Goal: Use online tool/utility: Utilize a website feature to perform a specific function

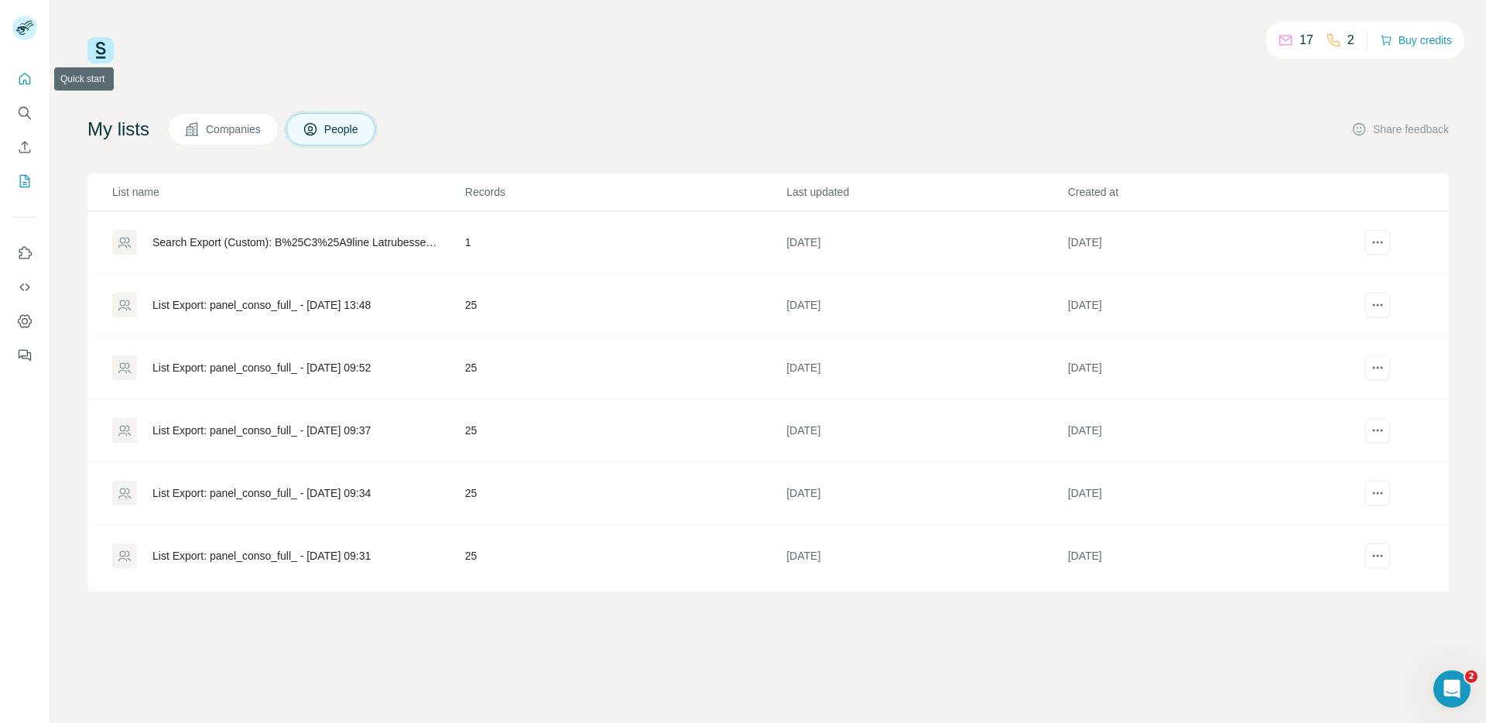
click at [24, 83] on icon "Quick start" at bounding box center [24, 78] width 15 height 15
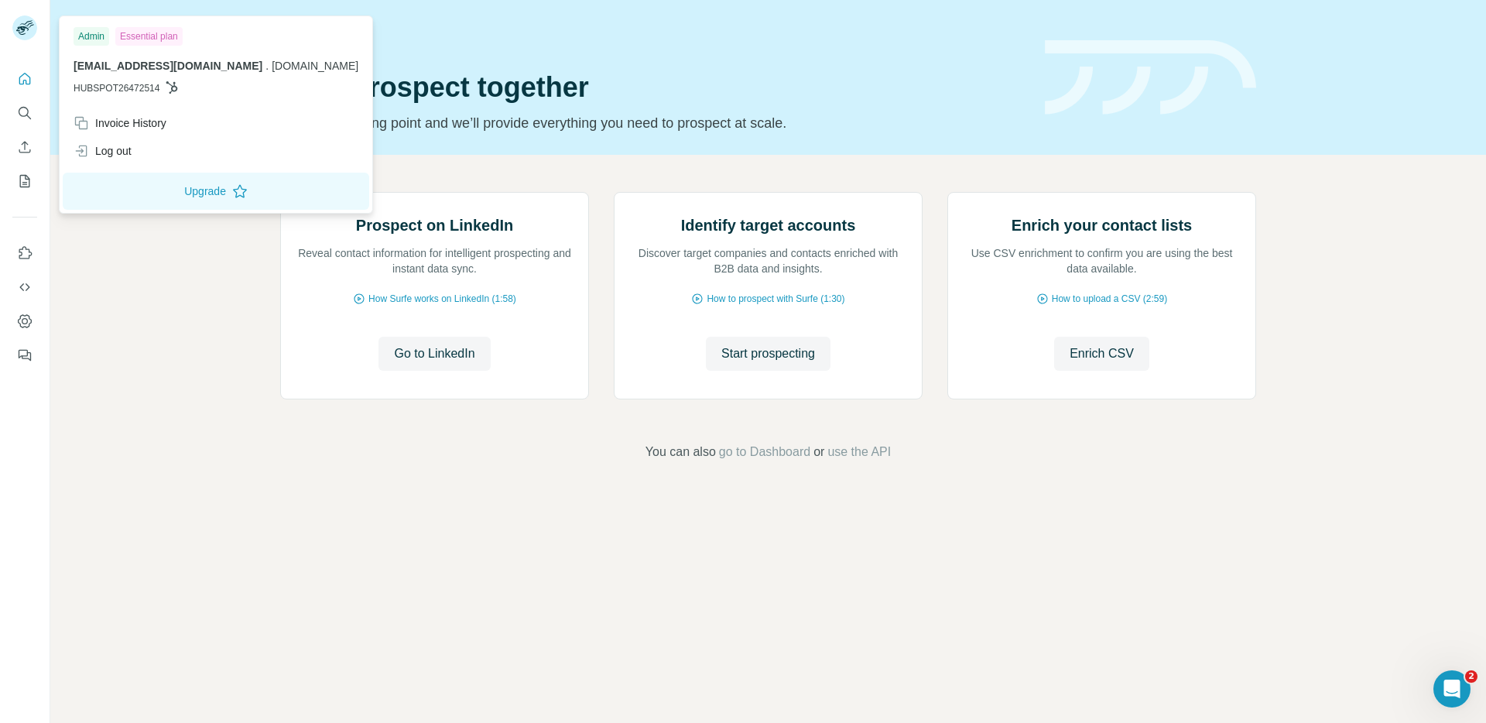
click at [26, 35] on rect at bounding box center [24, 27] width 25 height 25
click at [25, 63] on div at bounding box center [25, 212] width 50 height 313
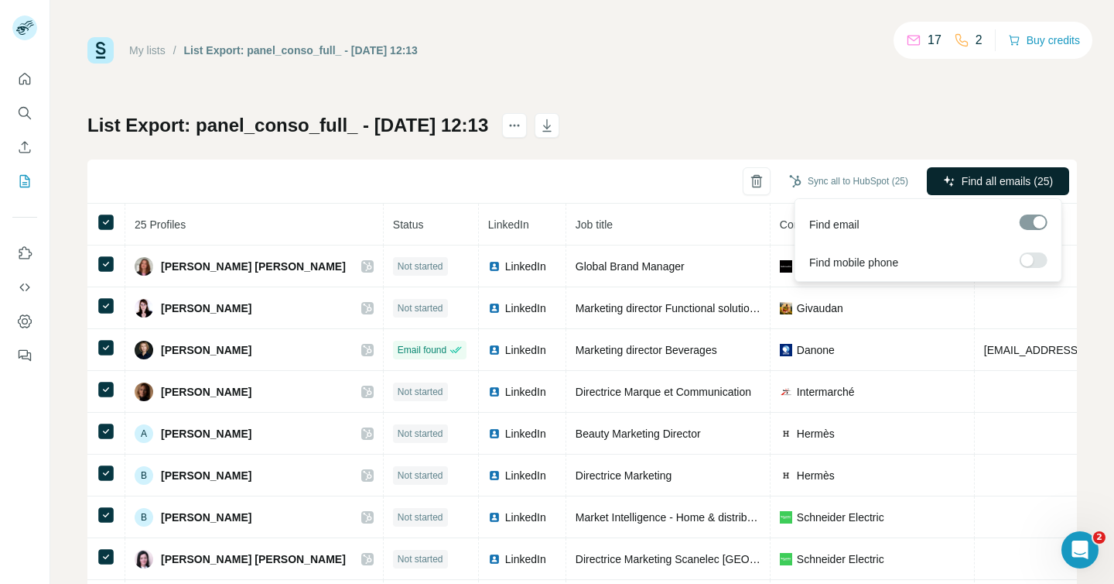
click at [996, 175] on span "Find all emails (25)" at bounding box center [1007, 180] width 91 height 15
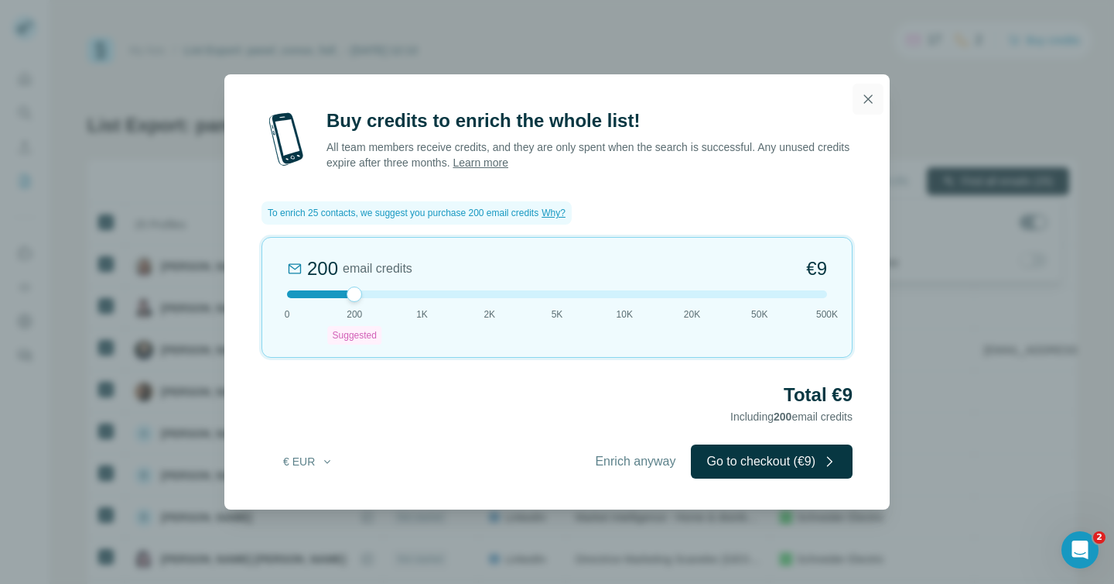
click at [868, 103] on icon "button" at bounding box center [868, 98] width 15 height 15
